Goal: Task Accomplishment & Management: Understand process/instructions

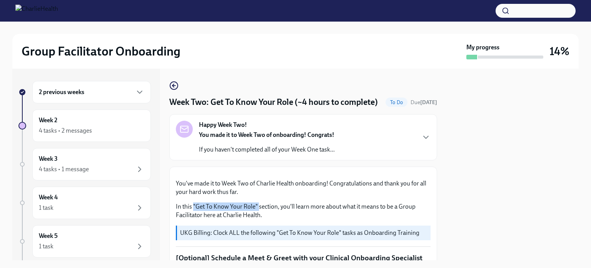
scroll to position [275, 0]
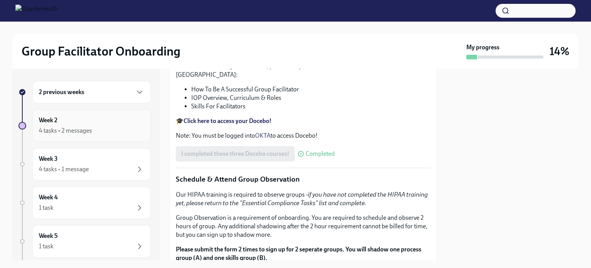
click at [79, 132] on div "4 tasks • 2 messages" at bounding box center [65, 130] width 53 height 8
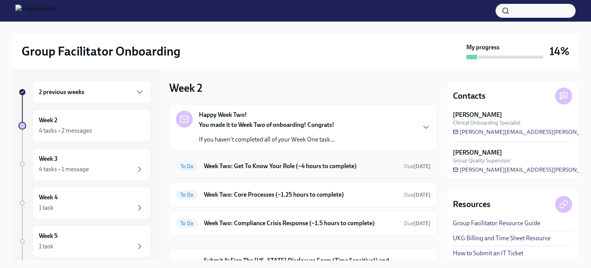
click at [241, 160] on div "To Do Week Two: Get To Know Your Role (~4 hours to complete) Due [DATE]" at bounding box center [303, 166] width 255 height 12
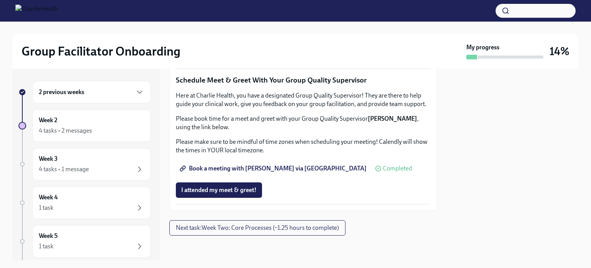
scroll to position [783, 0]
click at [234, 228] on span "Next task : Week Two: Core Processes (~1.25 hours to complete)" at bounding box center [257, 228] width 163 height 8
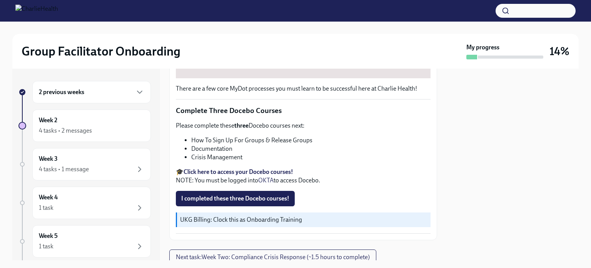
scroll to position [290, 0]
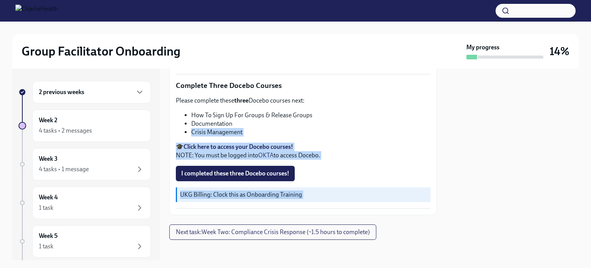
drag, startPoint x: 259, startPoint y: 235, endPoint x: 295, endPoint y: 121, distance: 120.2
click at [295, 121] on div "Week Two: Core Processes (~1.25 hours to complete) To Do Due [DATE] Happy Week …" at bounding box center [303, 164] width 268 height 191
click at [301, 122] on li "Documentation" at bounding box center [310, 123] width 239 height 8
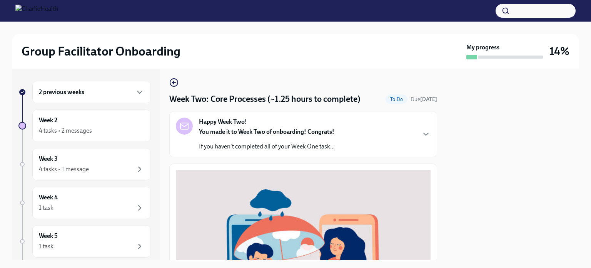
scroll to position [3, 0]
